Goal: Information Seeking & Learning: Learn about a topic

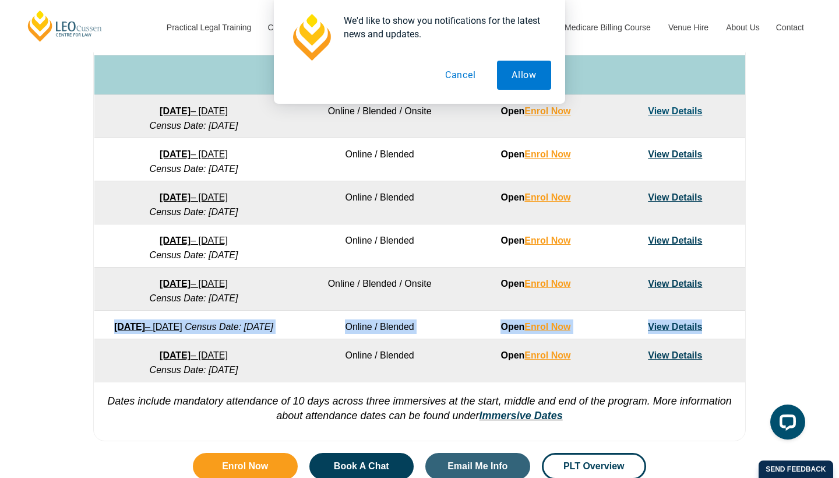
drag, startPoint x: 100, startPoint y: 327, endPoint x: 739, endPoint y: 321, distance: 638.5
click at [739, 321] on tr "[DATE] – [DATE] Census Date: [DATE] Online / Blended Open Enrol Now View Details" at bounding box center [419, 325] width 651 height 29
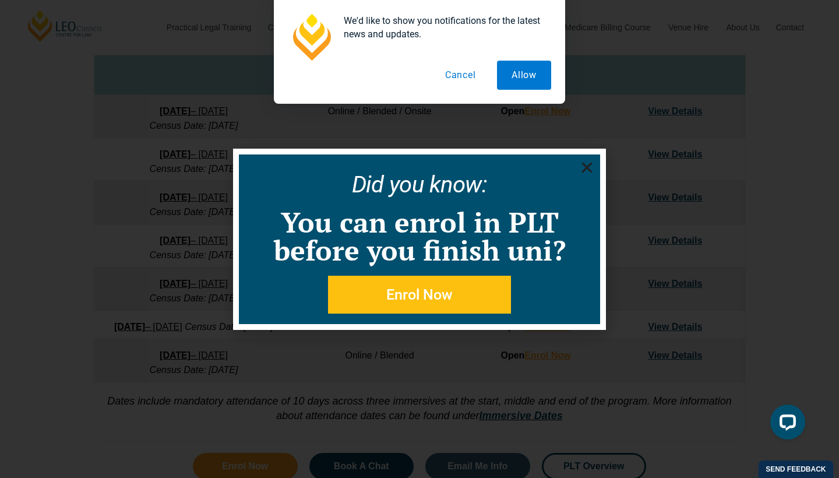
click at [587, 168] on use "Close" at bounding box center [587, 167] width 10 height 10
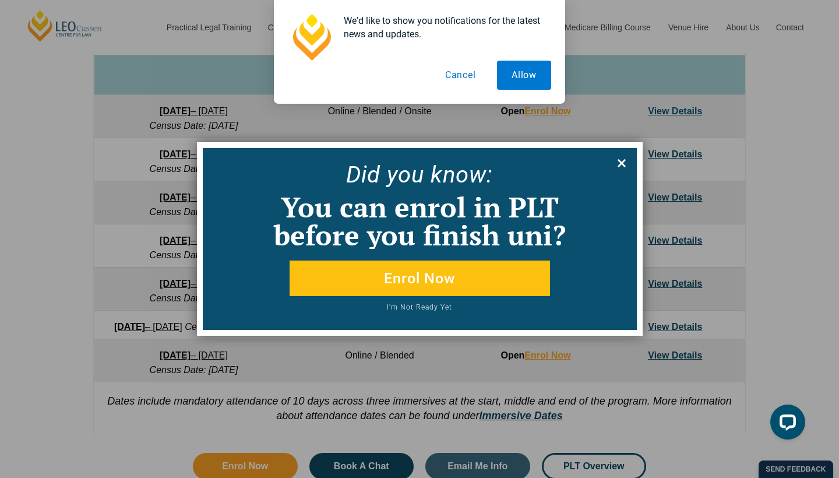
click at [621, 164] on icon at bounding box center [622, 163] width 8 height 8
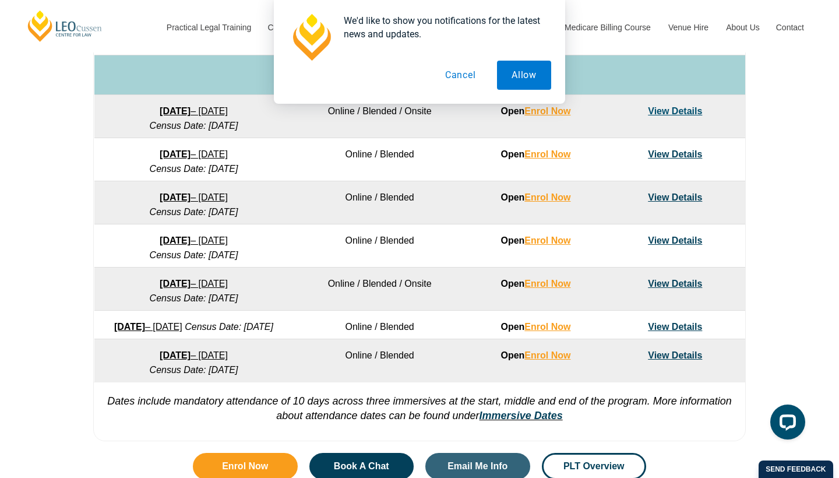
click at [464, 71] on button "Cancel" at bounding box center [461, 75] width 60 height 29
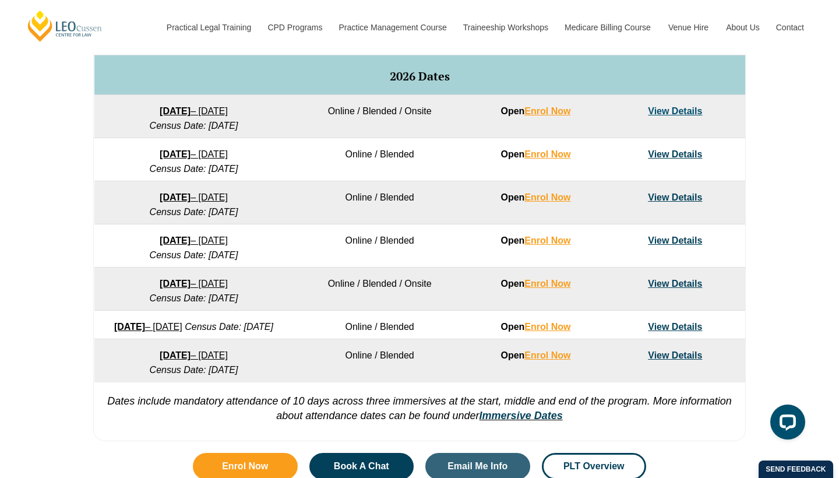
scroll to position [761, 0]
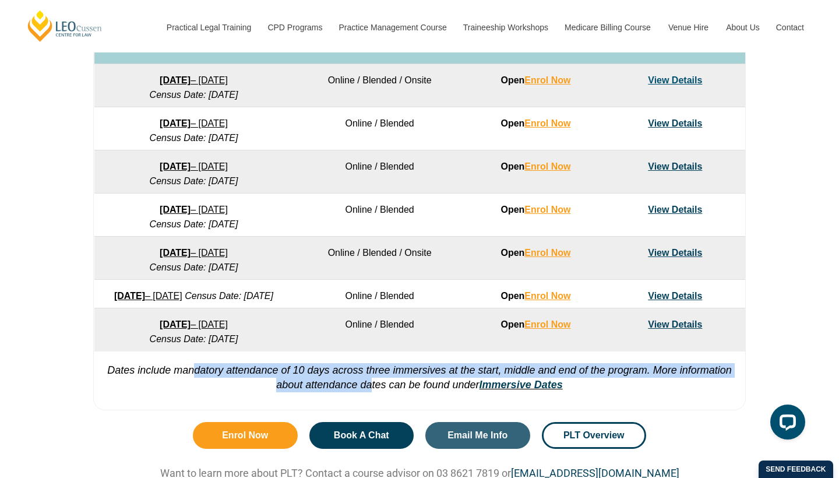
drag, startPoint x: 194, startPoint y: 387, endPoint x: 368, endPoint y: 399, distance: 174.6
click at [368, 390] on em "Dates include mandatory attendance of 10 days across three immersives at the st…" at bounding box center [419, 377] width 625 height 26
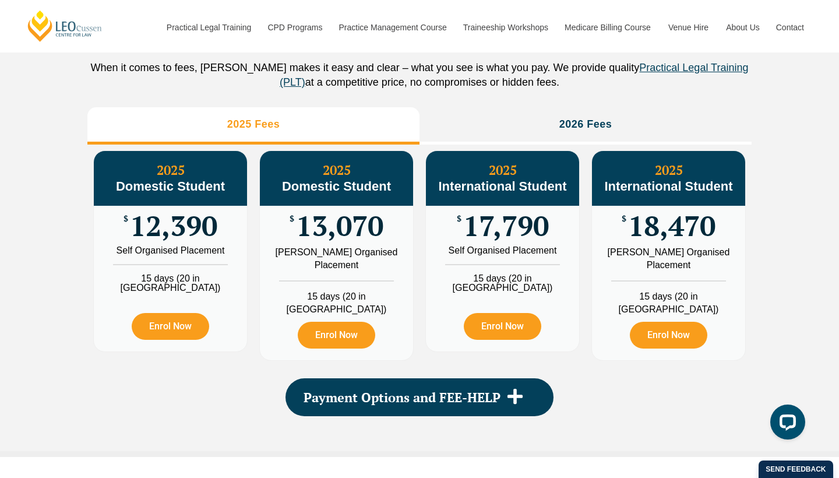
scroll to position [1329, 0]
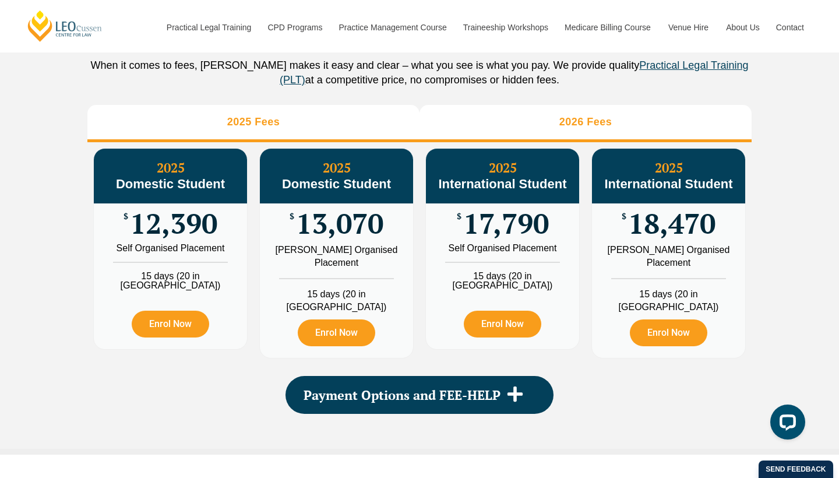
click at [517, 125] on li "2026 Fees" at bounding box center [585, 123] width 332 height 37
click at [354, 142] on li "2025 Fees" at bounding box center [253, 123] width 332 height 37
click at [512, 140] on li "2026 Fees" at bounding box center [585, 123] width 332 height 37
click at [355, 142] on li "2025 Fees" at bounding box center [253, 123] width 332 height 37
click at [490, 137] on li "2026 Fees" at bounding box center [585, 123] width 332 height 37
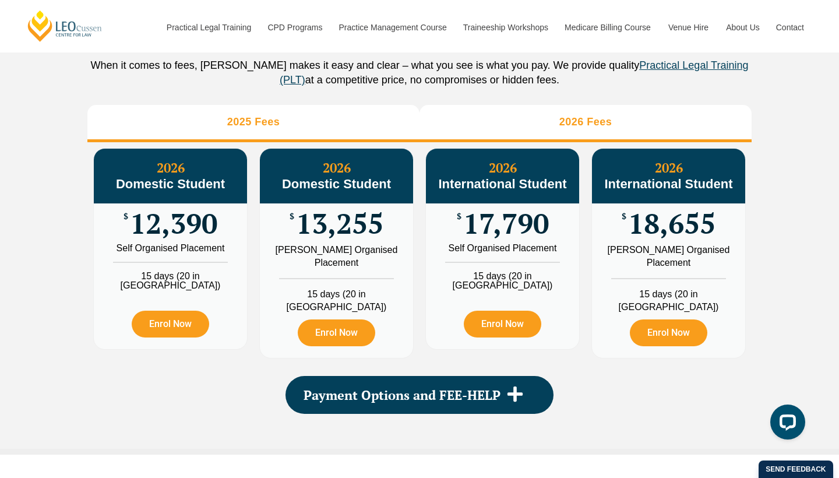
click at [360, 140] on li "2025 Fees" at bounding box center [253, 123] width 332 height 37
click at [488, 125] on li "2026 Fees" at bounding box center [585, 123] width 332 height 37
click at [357, 129] on li "2025 Fees" at bounding box center [253, 123] width 332 height 37
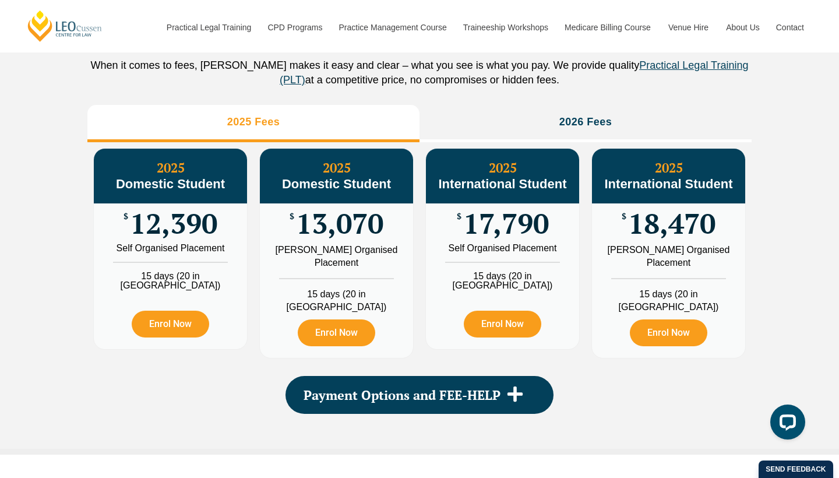
click at [513, 115] on div "PLT Program Fees When it comes to fees, [PERSON_NAME] makes it easy and clear –…" at bounding box center [419, 200] width 664 height 495
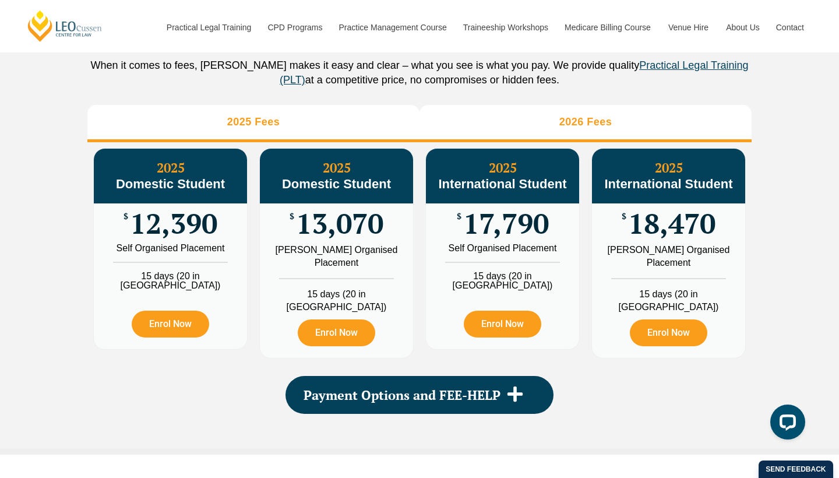
click at [513, 125] on li "2026 Fees" at bounding box center [585, 123] width 332 height 37
click at [377, 125] on li "2025 Fees" at bounding box center [253, 123] width 332 height 37
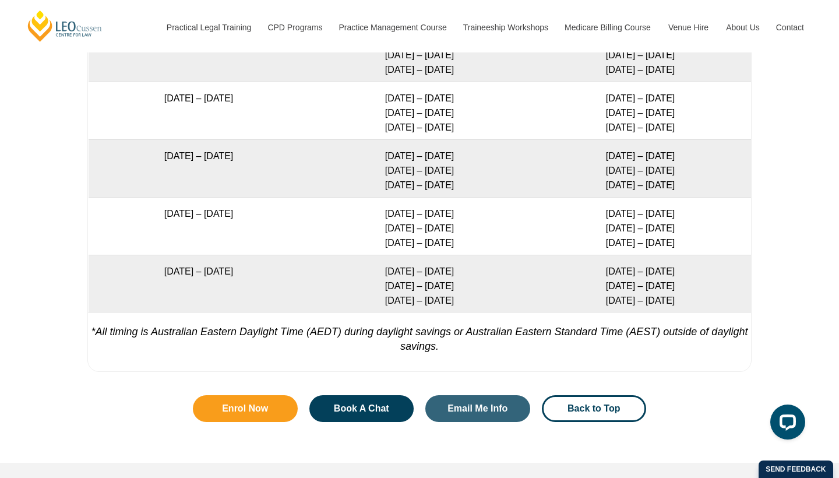
scroll to position [2293, 0]
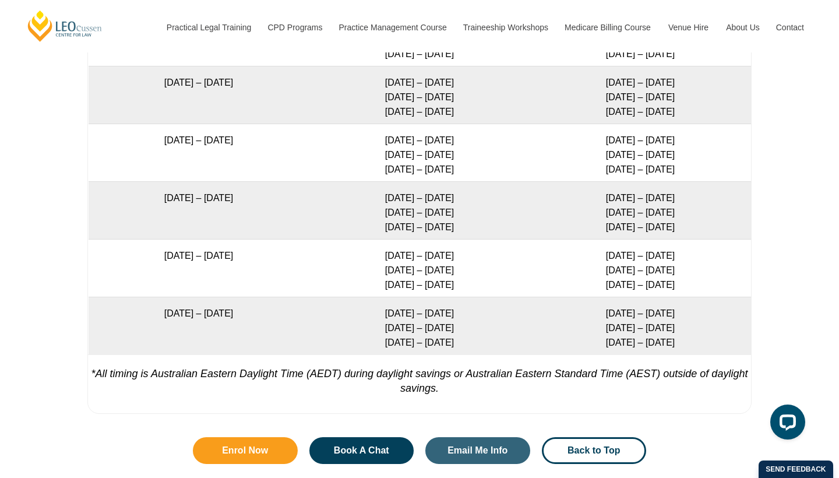
drag, startPoint x: 598, startPoint y: 255, endPoint x: 682, endPoint y: 255, distance: 84.5
click at [682, 255] on td "[DATE] – [DATE] [DATE] – [DATE] [DATE] – [DATE]" at bounding box center [640, 268] width 221 height 58
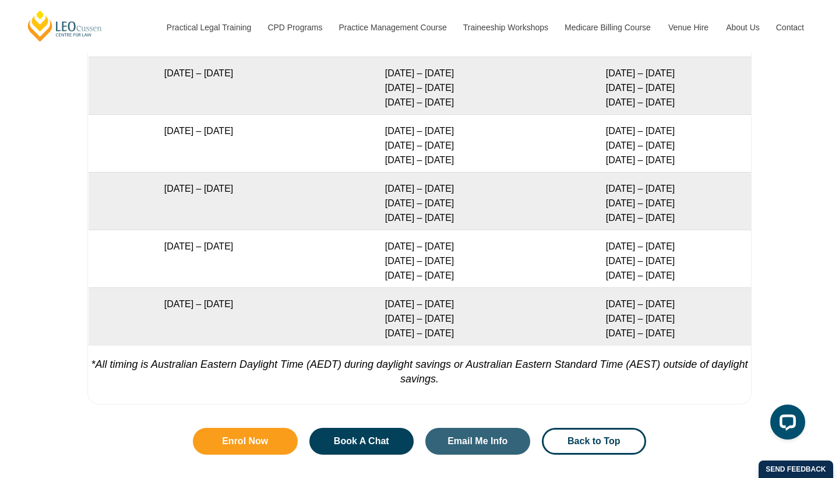
scroll to position [2300, 0]
